Goal: Task Accomplishment & Management: Use online tool/utility

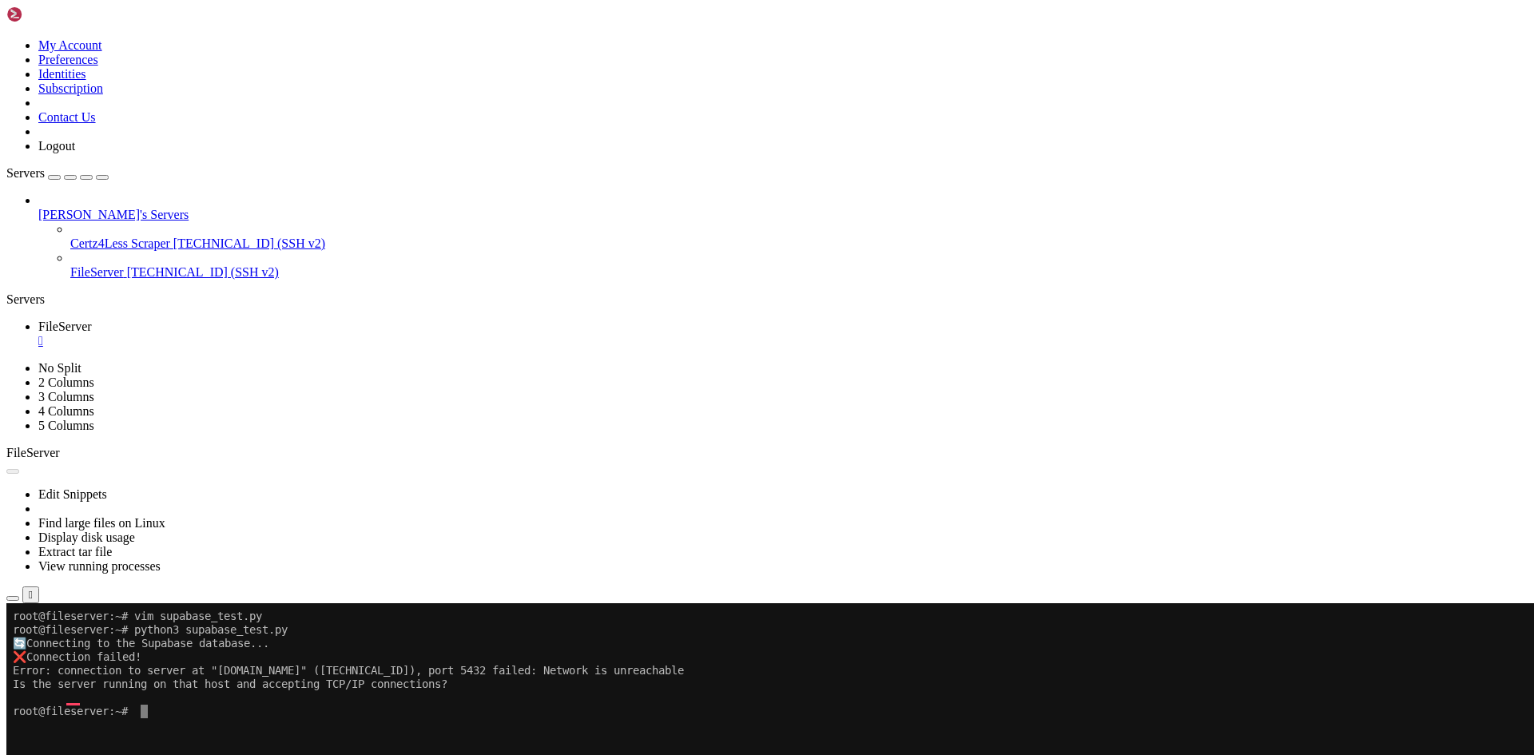
scroll to position [14, 0]
click at [70, 648] on button "Reconnect" at bounding box center [38, 656] width 64 height 17
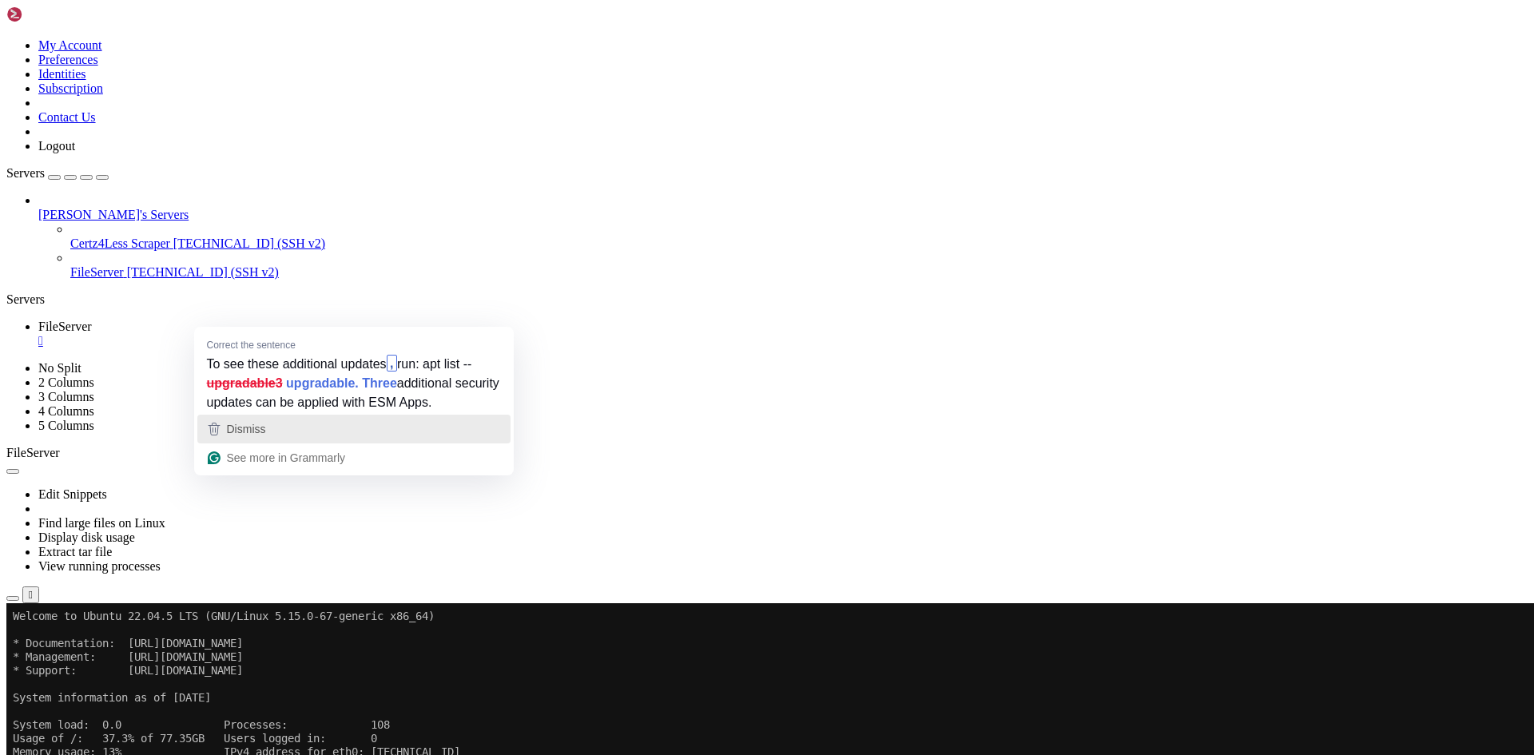
click at [261, 429] on span "Dismiss" at bounding box center [246, 429] width 39 height 13
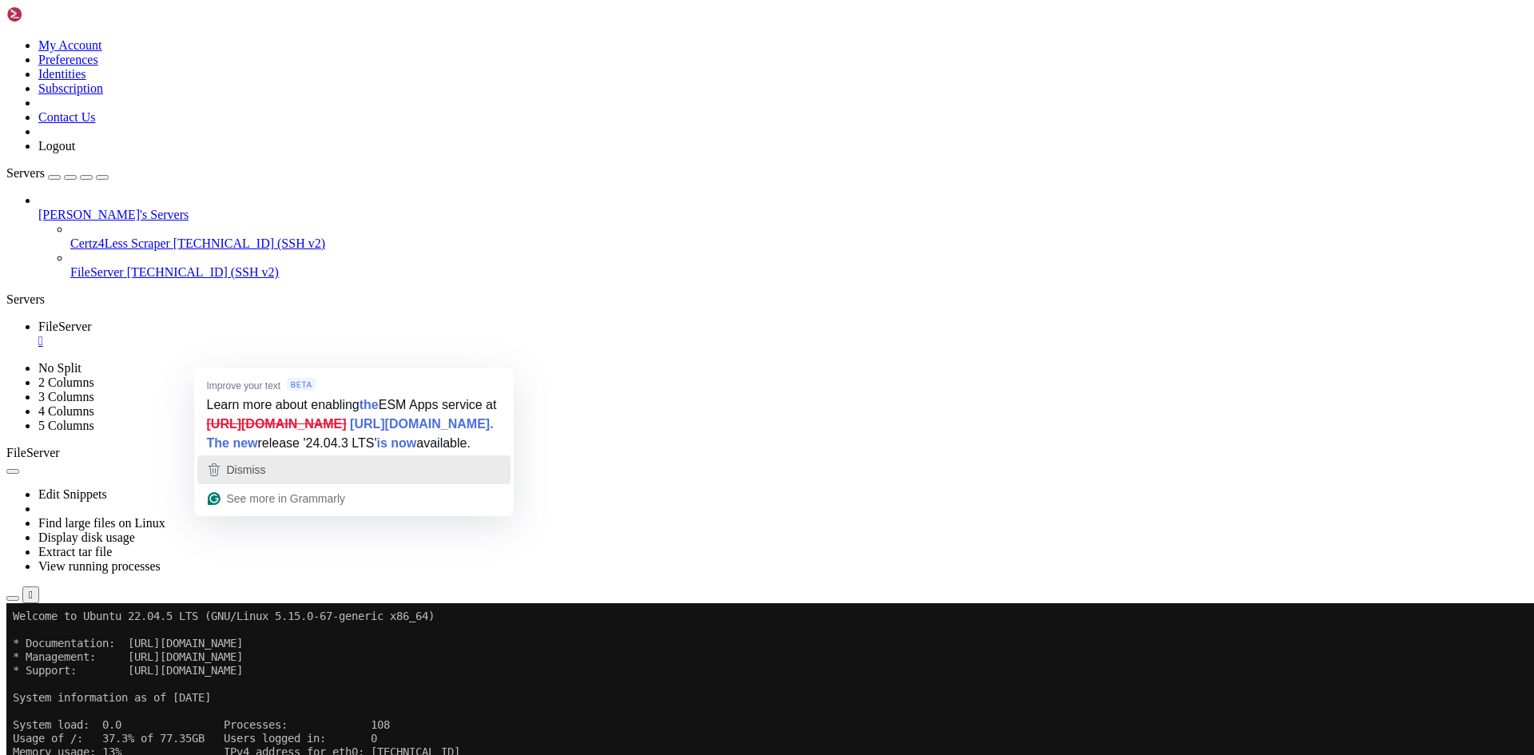
click at [287, 482] on div "Dismiss" at bounding box center [354, 470] width 299 height 24
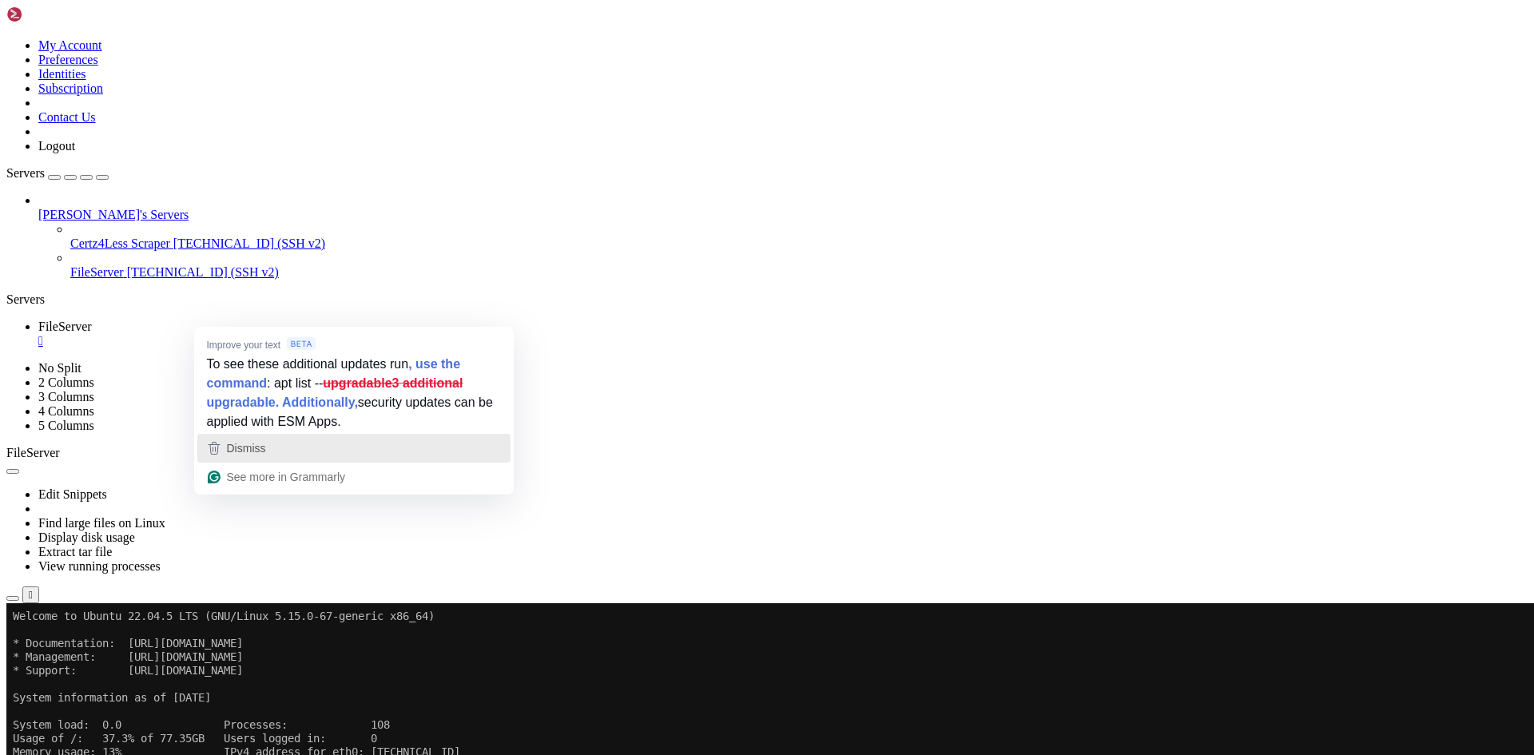
click at [327, 448] on div "Dismiss" at bounding box center [354, 448] width 299 height 24
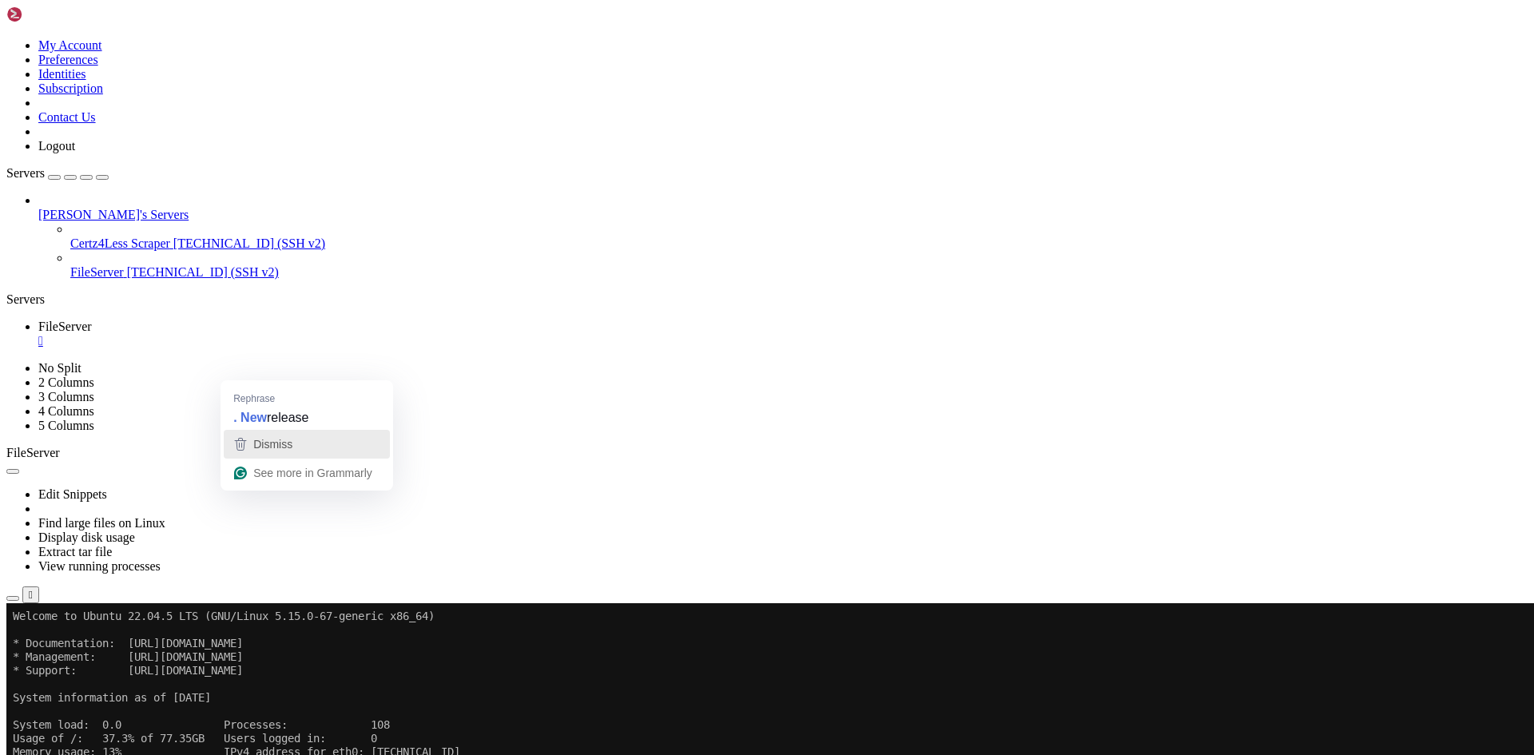
drag, startPoint x: 268, startPoint y: 442, endPoint x: 61, endPoint y: 348, distance: 227.1
click at [268, 442] on span "Dismiss" at bounding box center [272, 444] width 39 height 13
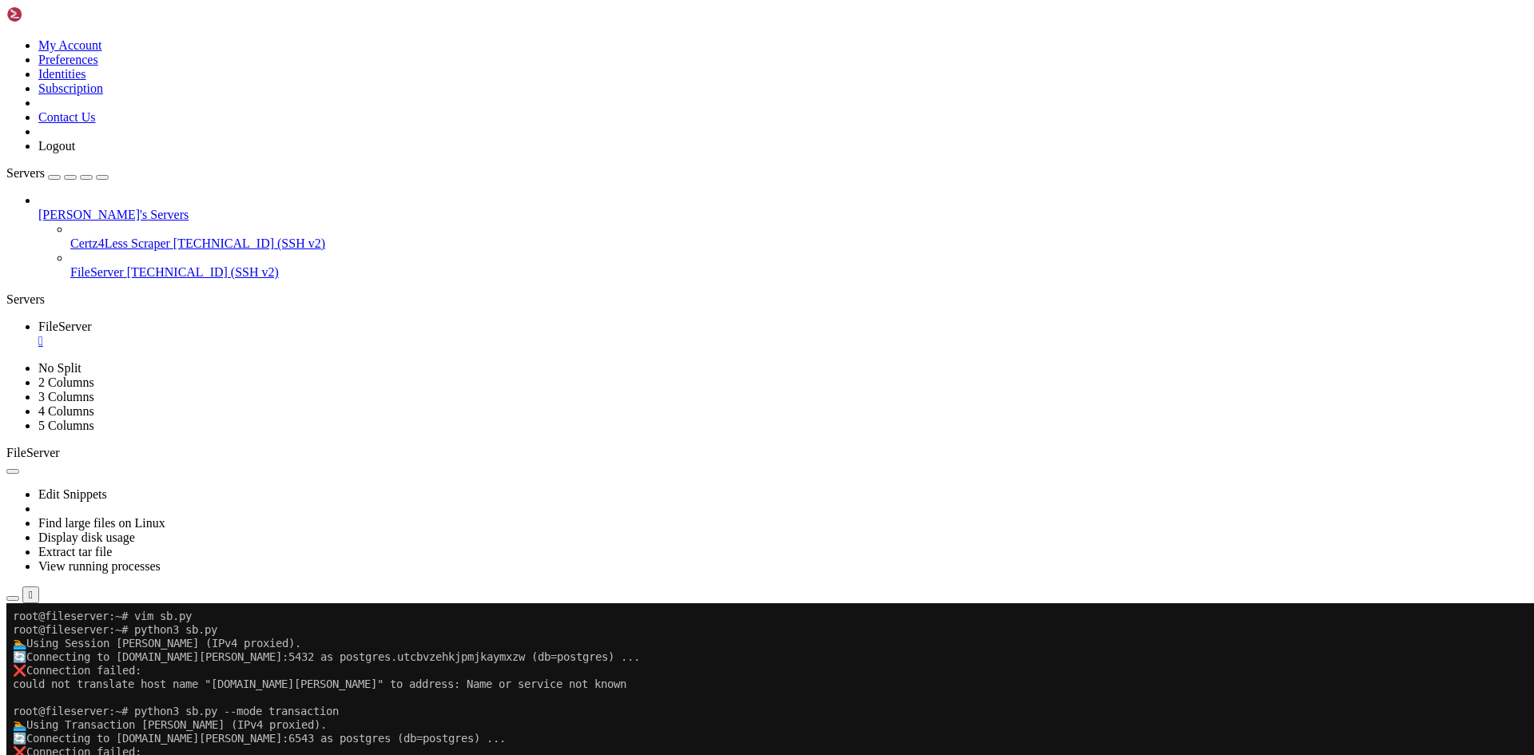
drag, startPoint x: 363, startPoint y: 870, endPoint x: 335, endPoint y: 891, distance: 34.8
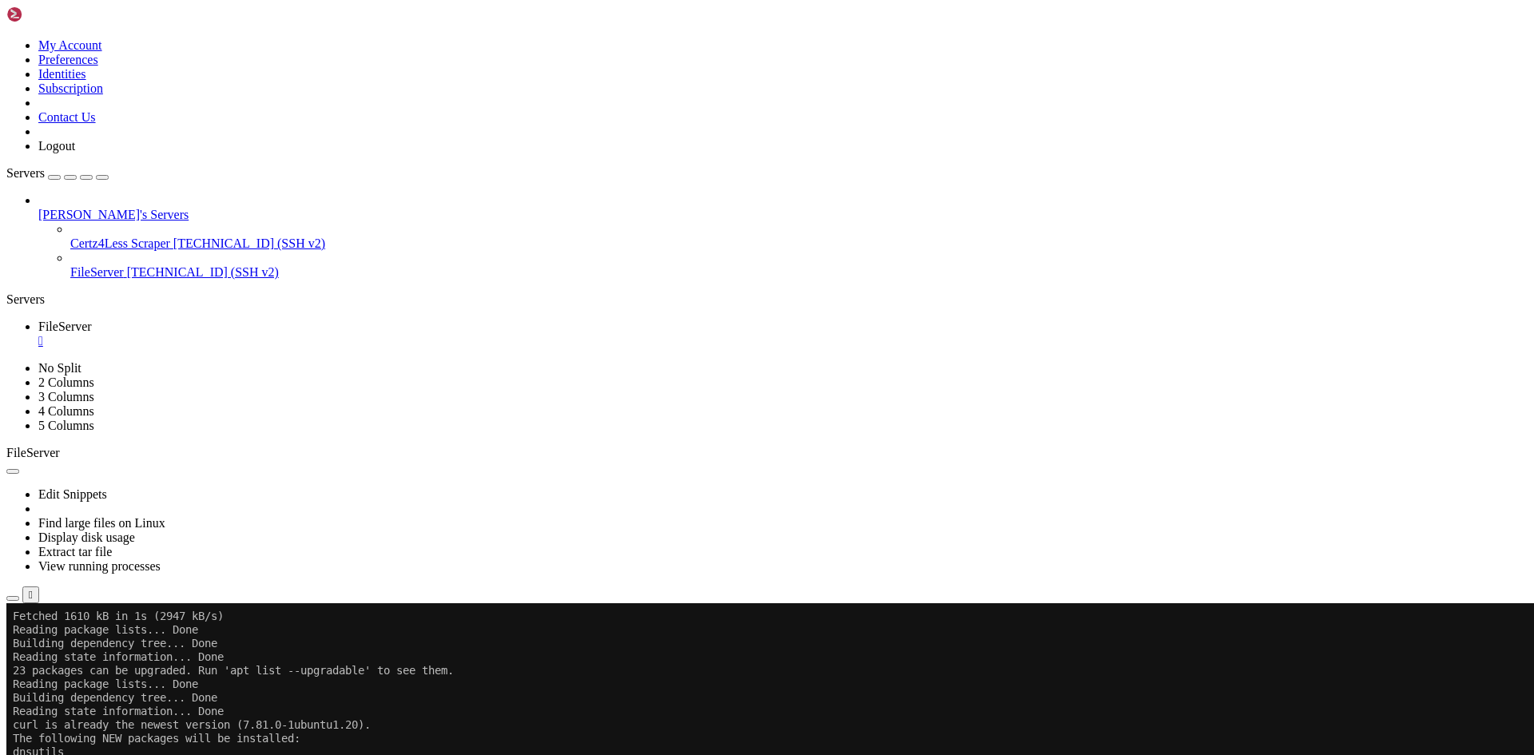
scroll to position [0, 0]
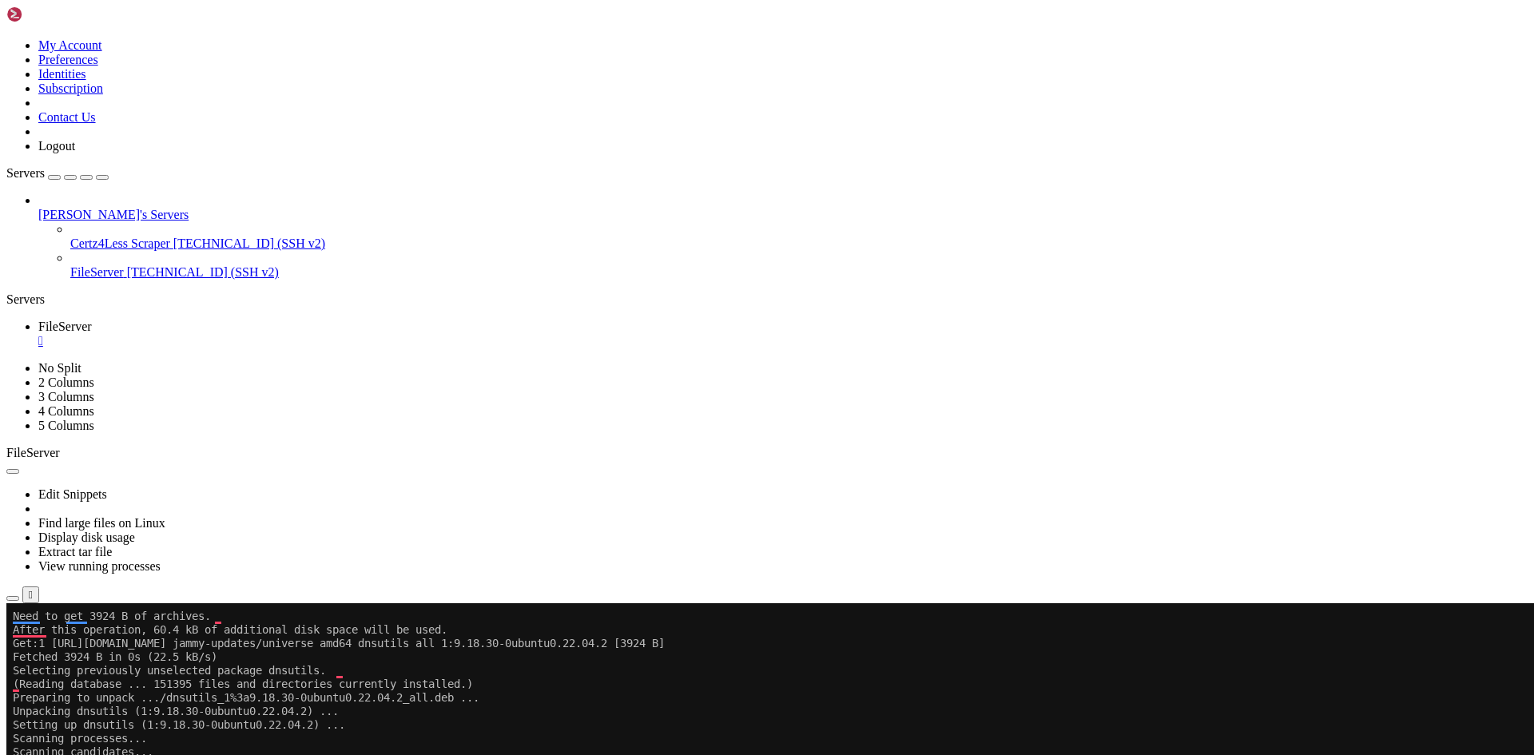
drag, startPoint x: 579, startPoint y: 866, endPoint x: 549, endPoint y: 877, distance: 31.3
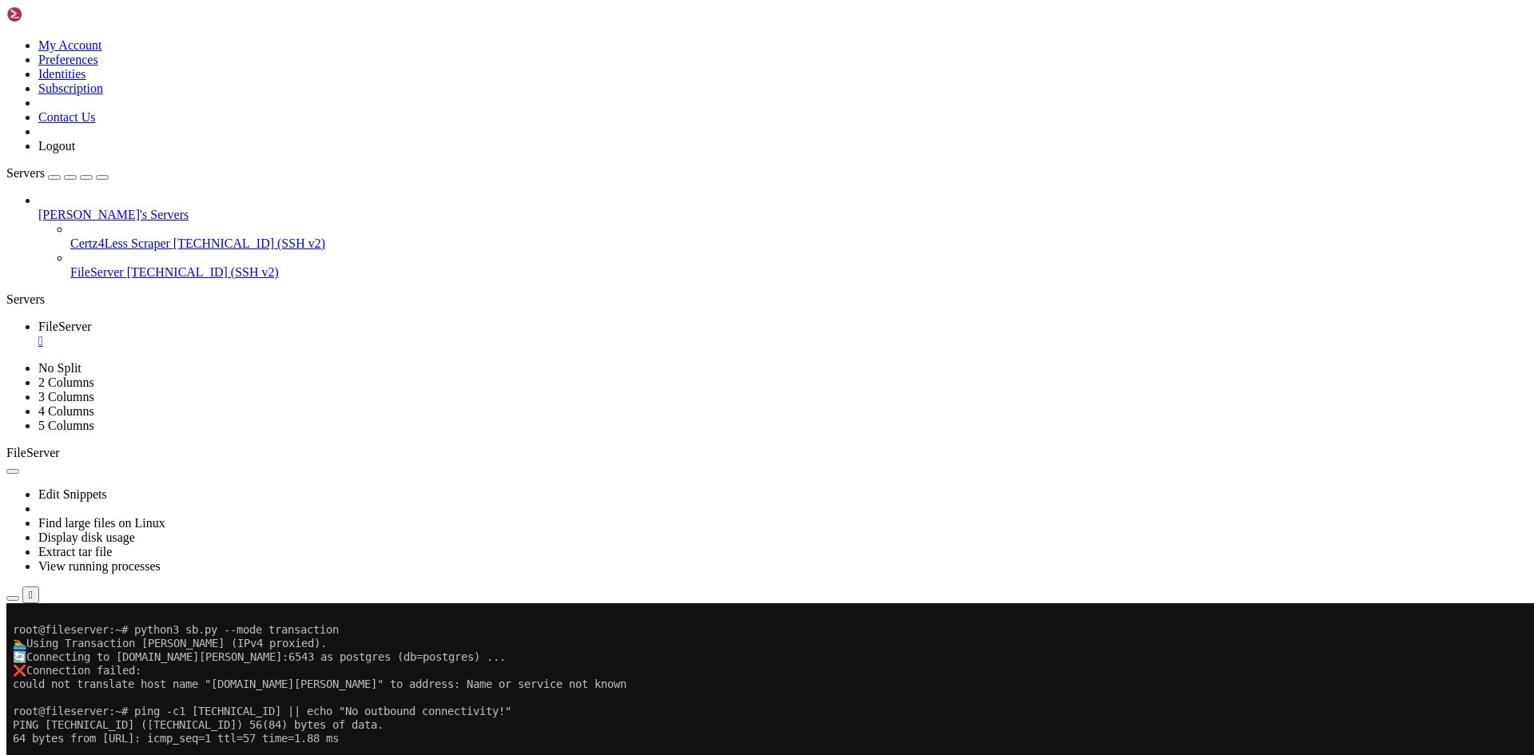
scroll to position [1114, 0]
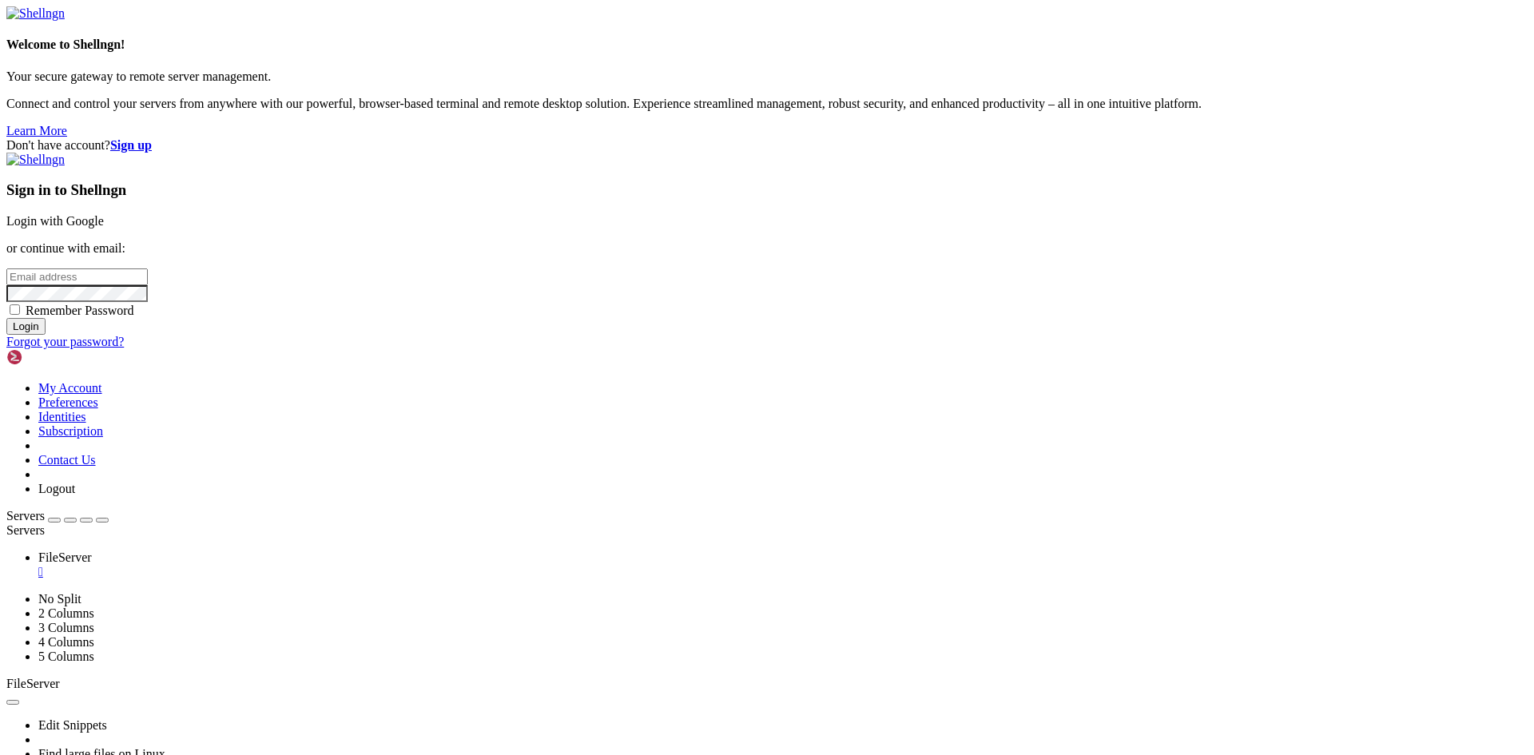
type input "[PERSON_NAME][EMAIL_ADDRESS][PERSON_NAME][DOMAIN_NAME]"
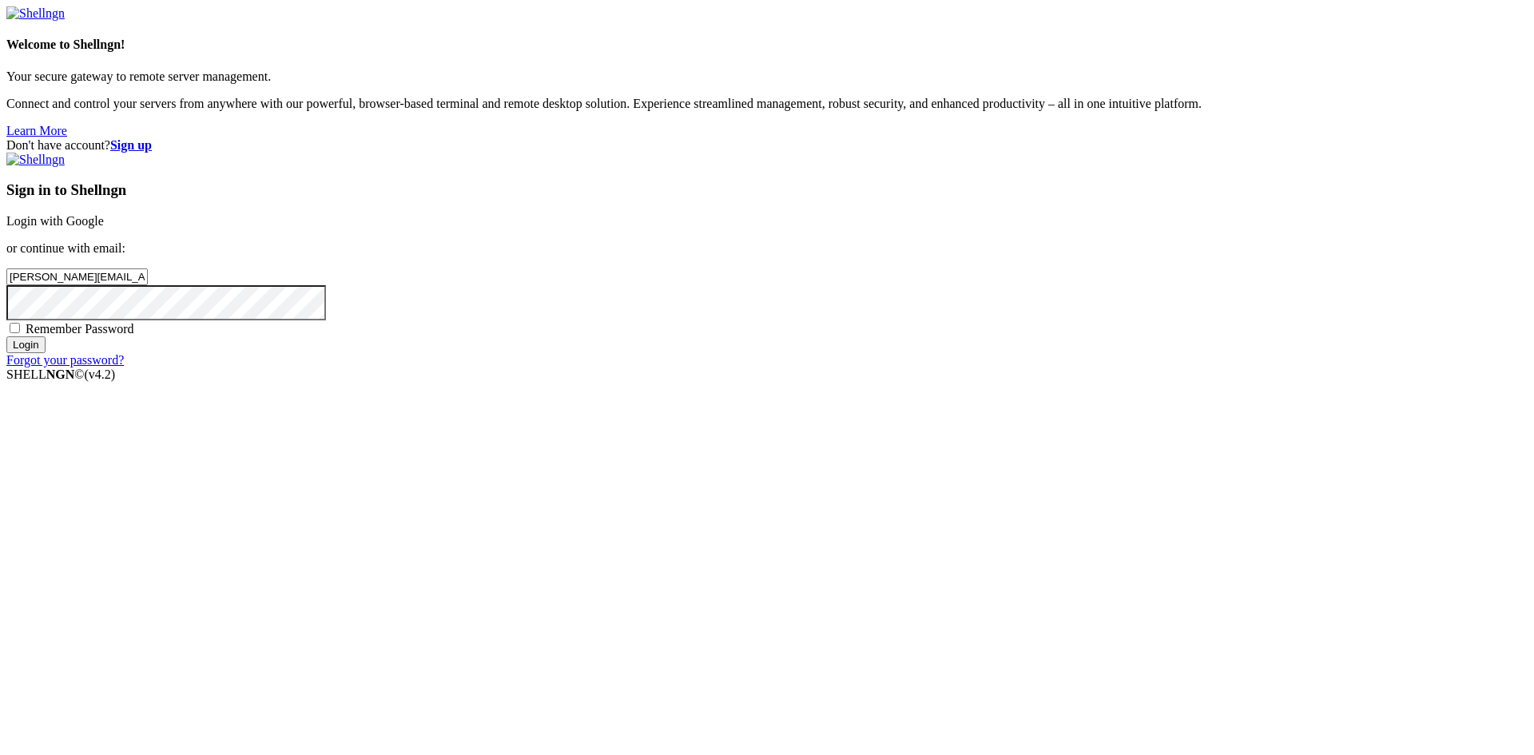
click at [46, 353] on input "Login" at bounding box center [25, 344] width 39 height 17
click at [46, 368] on input "Login" at bounding box center [25, 359] width 39 height 17
click at [769, 295] on div "Don't have account? Sign up Sign in to Shellngn Login with Google or continue w…" at bounding box center [767, 260] width 1522 height 244
click at [46, 353] on input "Login" at bounding box center [25, 344] width 39 height 17
click at [986, 382] on div "Sign in to Shellngn Login with Google or continue with email: [PERSON_NAME][EMA…" at bounding box center [767, 267] width 1522 height 229
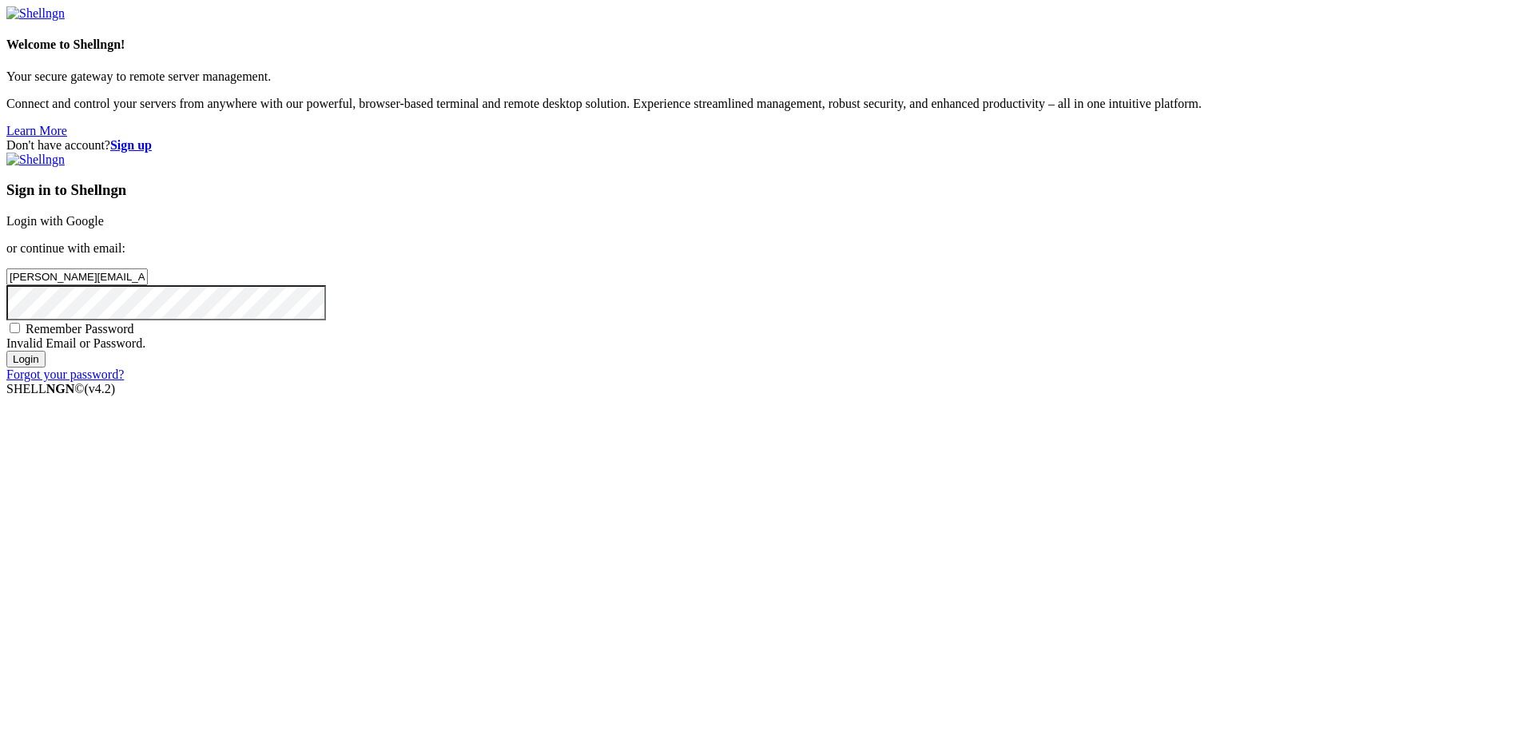
click at [46, 368] on input "Login" at bounding box center [25, 359] width 39 height 17
click at [46, 353] on input "Login" at bounding box center [25, 344] width 39 height 17
click at [46, 368] on input "Login" at bounding box center [25, 359] width 39 height 17
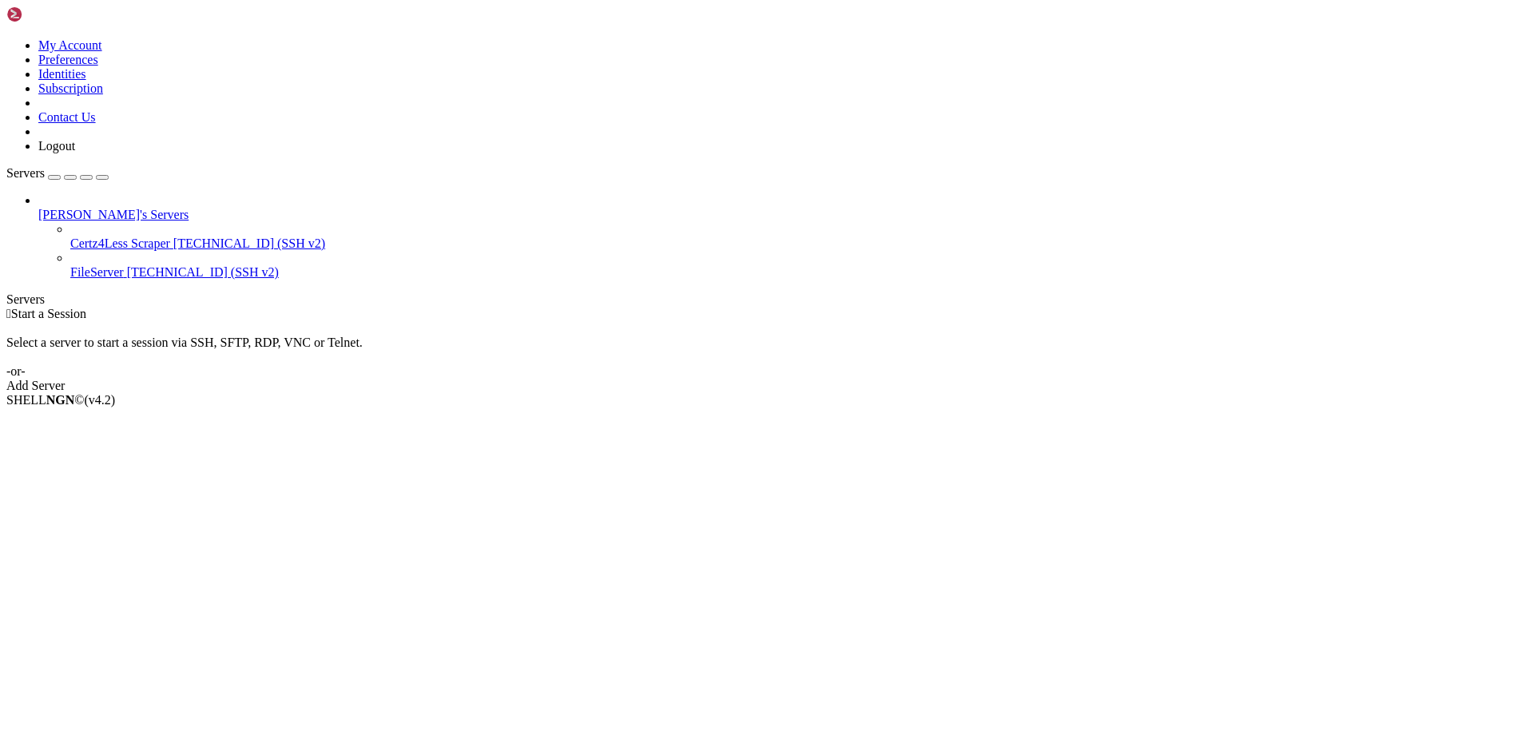
click at [127, 265] on span "[TECHNICAL_ID] (SSH v2)" at bounding box center [203, 272] width 152 height 14
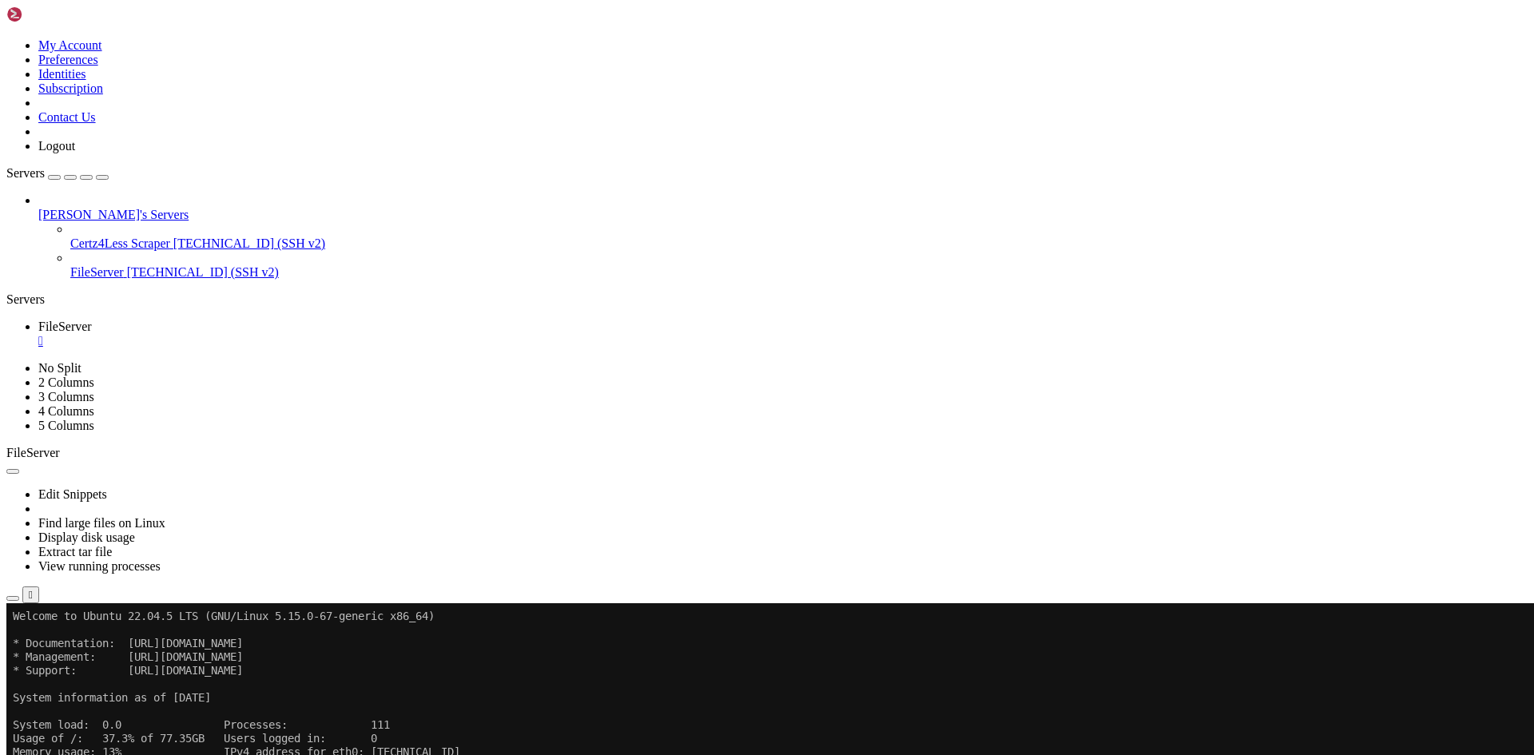
click at [474, 748] on x-row "Memory usage: 13% IPv4 address for eth0: [TECHNICAL_ID]" at bounding box center [673, 753] width 1320 height 14
